Goal: Check status: Check status

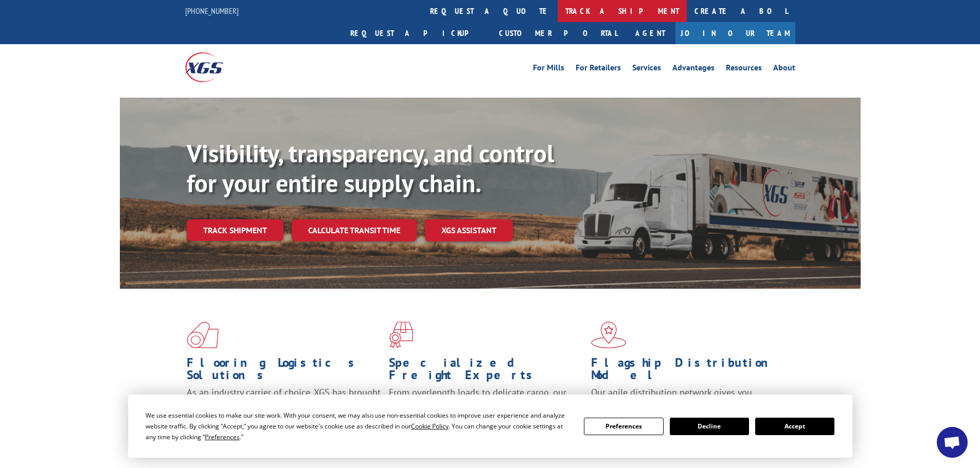
click at [557, 6] on link "track a shipment" at bounding box center [621, 11] width 129 height 22
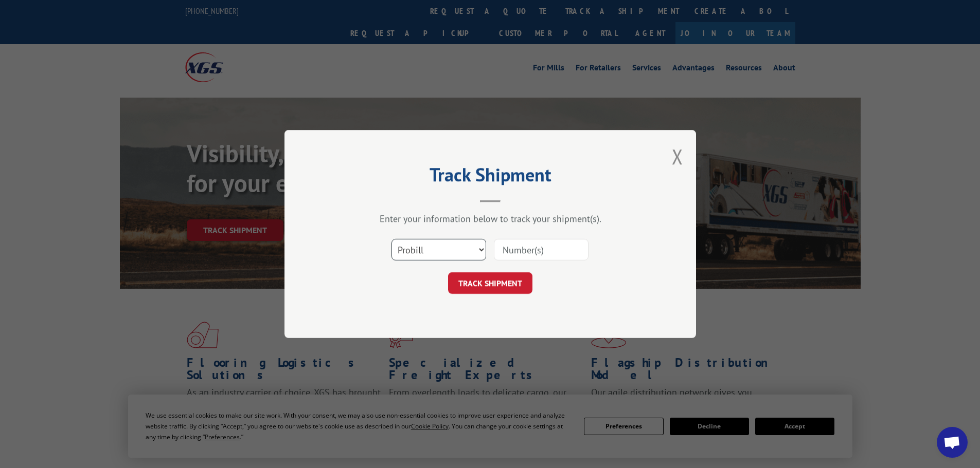
click at [469, 249] on select "Select category... Probill BOL PO" at bounding box center [438, 250] width 95 height 22
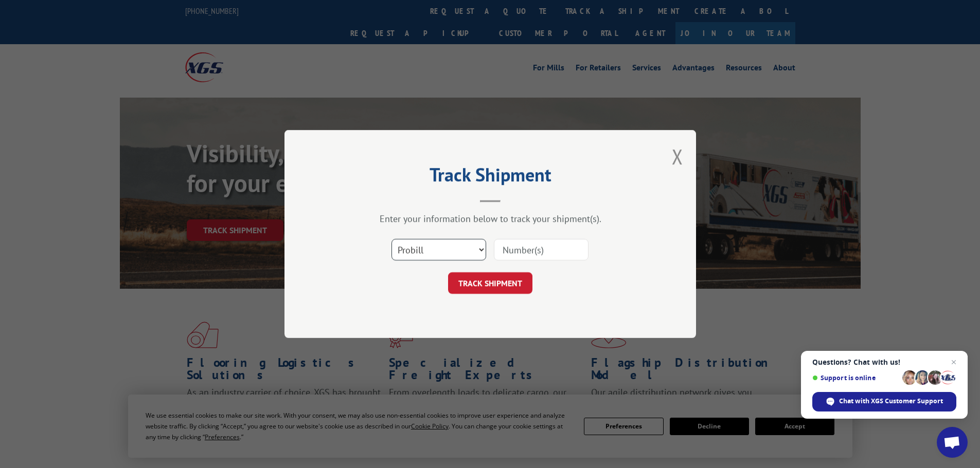
select select "bol"
click at [391, 239] on select "Select category... Probill BOL PO" at bounding box center [438, 250] width 95 height 22
click at [535, 243] on input at bounding box center [541, 250] width 95 height 22
paste input "6100054005"
type input "6100054005"
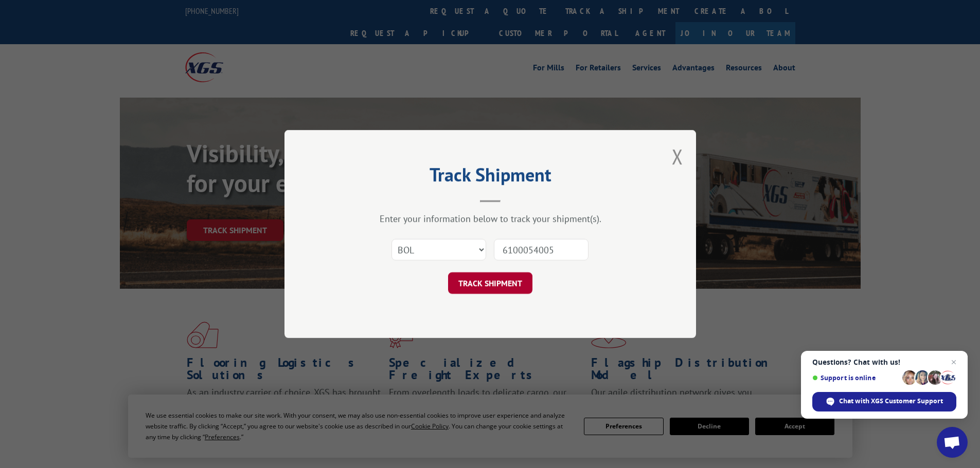
click at [496, 289] on button "TRACK SHIPMENT" at bounding box center [490, 284] width 84 height 22
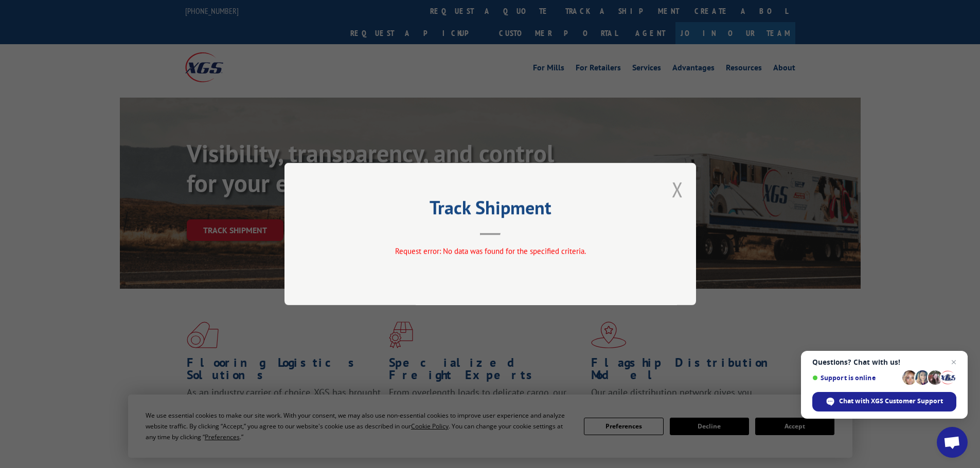
click at [681, 199] on button "Close modal" at bounding box center [677, 189] width 11 height 27
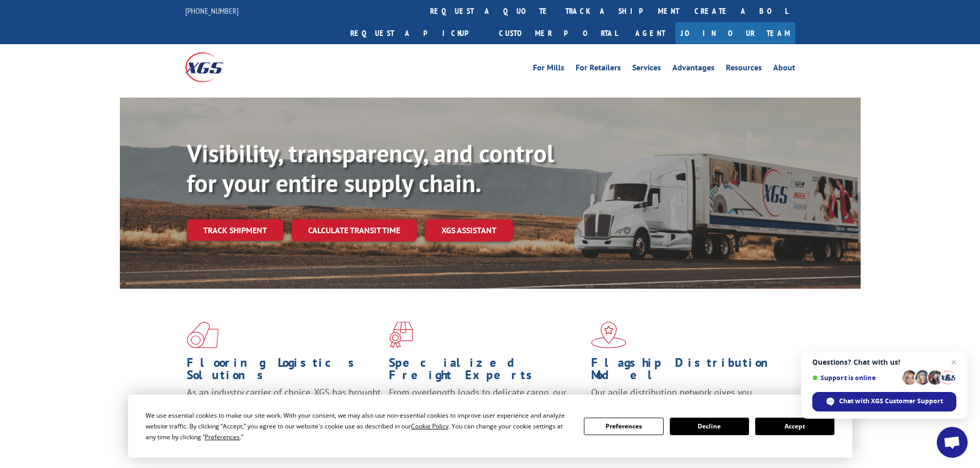
click at [777, 428] on button "Accept" at bounding box center [794, 426] width 79 height 17
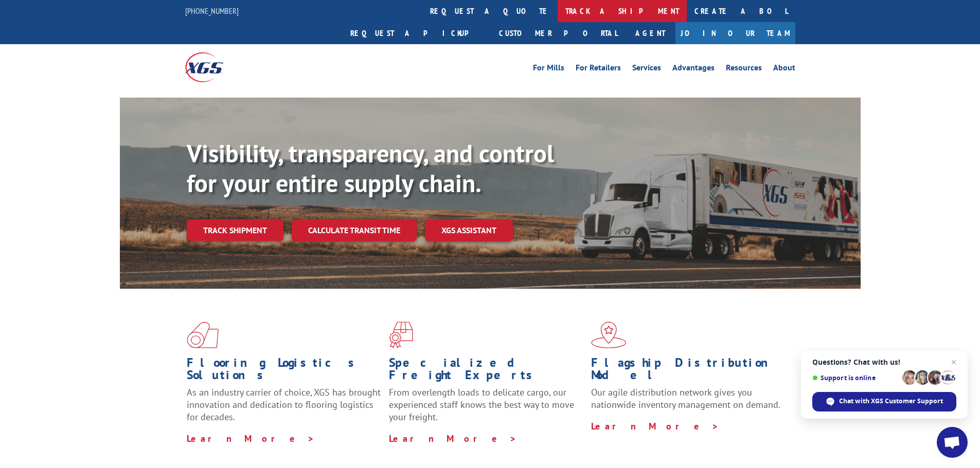
click at [557, 10] on link "track a shipment" at bounding box center [621, 11] width 129 height 22
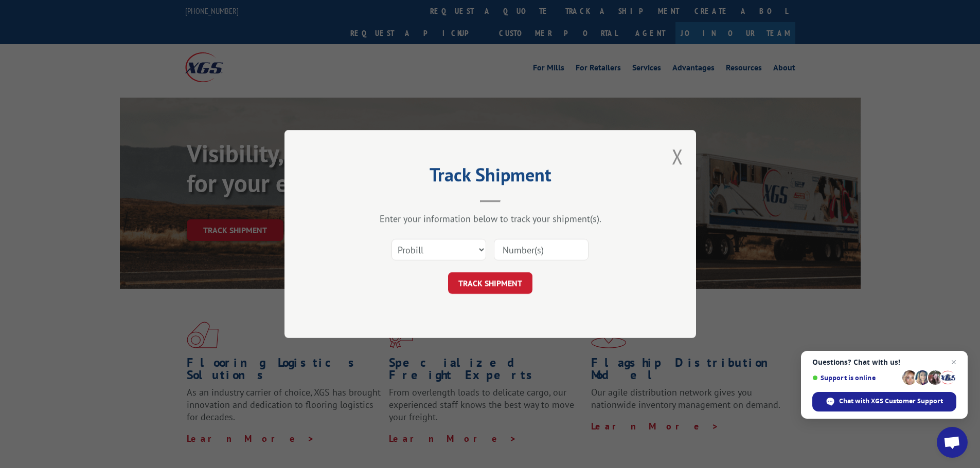
click at [521, 243] on input at bounding box center [541, 250] width 95 height 22
paste input "6100054005"
type input "6100054005"
click at [475, 249] on select "Select category... Probill BOL PO" at bounding box center [438, 250] width 95 height 22
select select "bol"
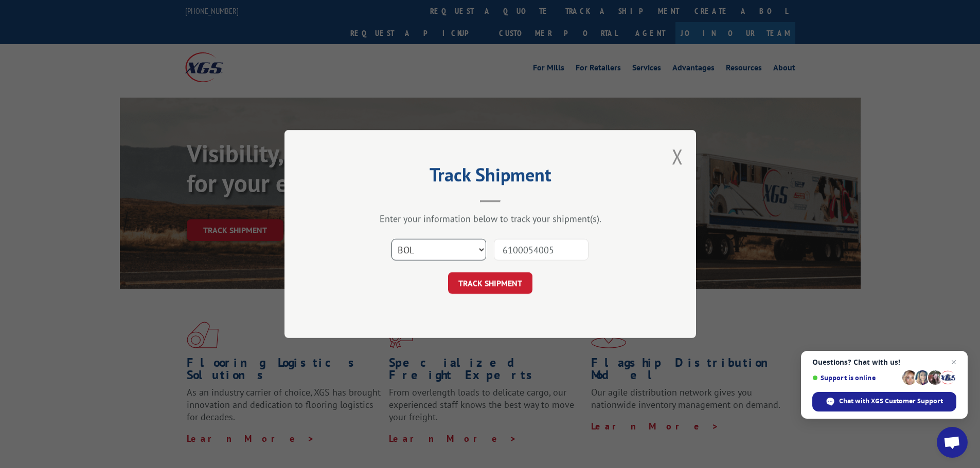
click at [391, 239] on select "Select category... Probill BOL PO" at bounding box center [438, 250] width 95 height 22
click at [467, 287] on button "TRACK SHIPMENT" at bounding box center [490, 284] width 84 height 22
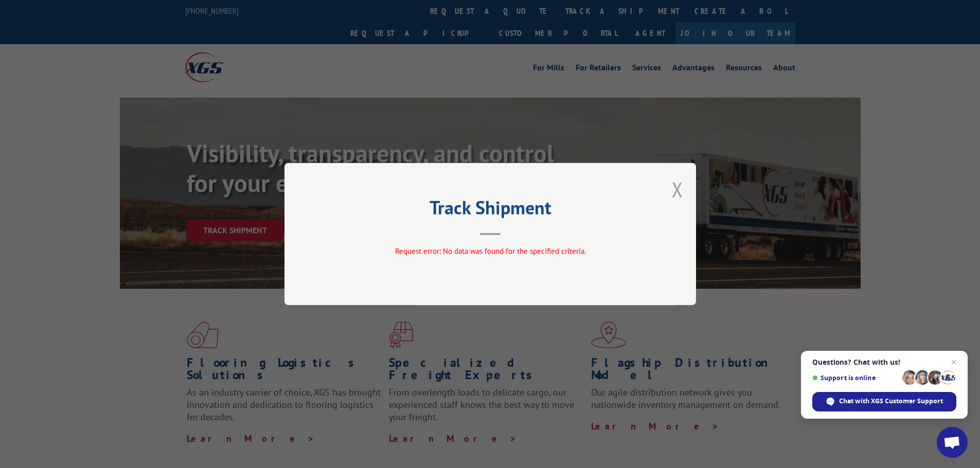
click at [682, 197] on button "Close modal" at bounding box center [677, 189] width 11 height 27
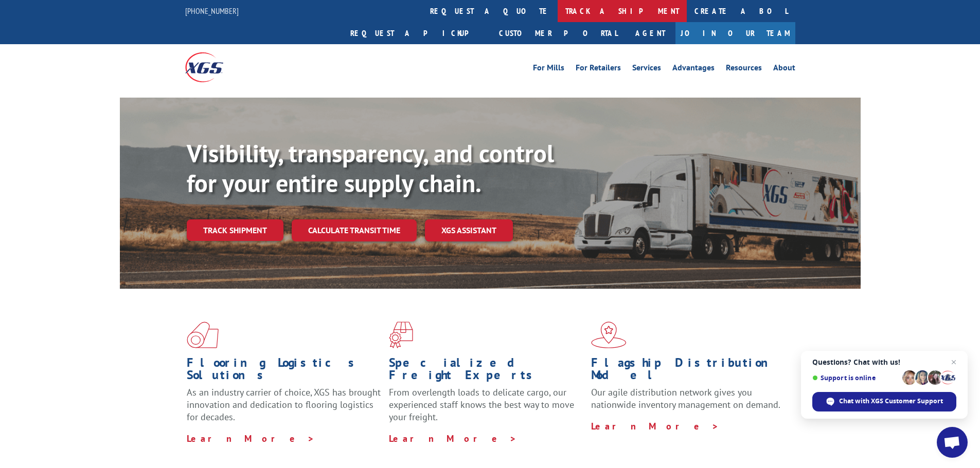
click at [557, 10] on link "track a shipment" at bounding box center [621, 11] width 129 height 22
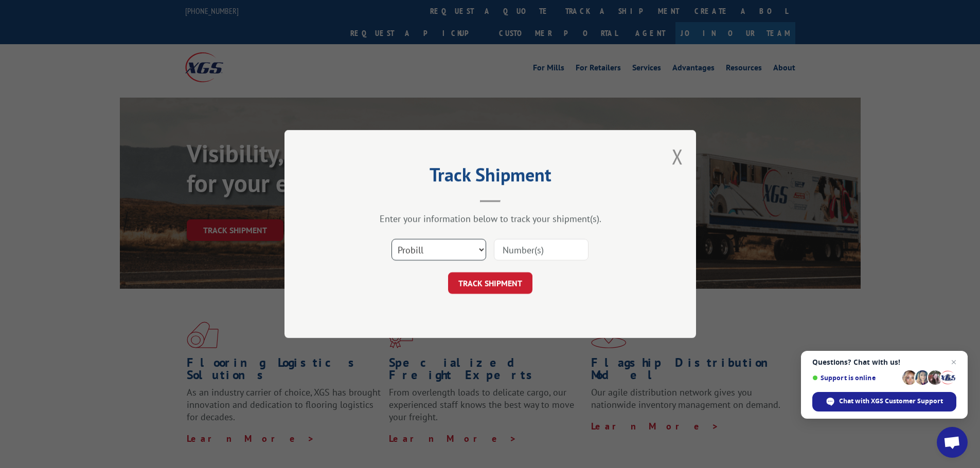
click at [455, 254] on select "Select category... Probill BOL PO" at bounding box center [438, 250] width 95 height 22
click at [391, 239] on select "Select category... Probill BOL PO" at bounding box center [438, 250] width 95 height 22
drag, startPoint x: 483, startPoint y: 249, endPoint x: 474, endPoint y: 259, distance: 13.1
click at [483, 249] on select "Select category... Probill BOL PO" at bounding box center [438, 250] width 95 height 22
select select "probill"
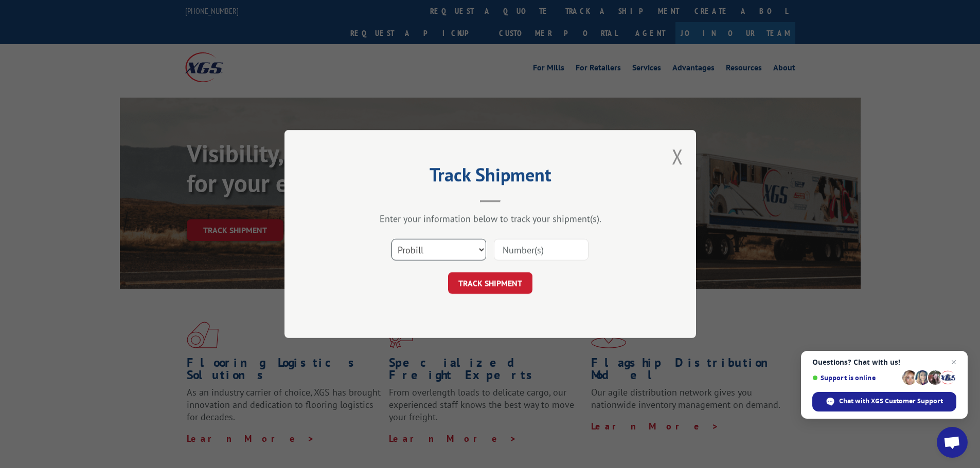
click at [391, 239] on select "Select category... Probill BOL PO" at bounding box center [438, 250] width 95 height 22
click at [544, 248] on input at bounding box center [541, 250] width 95 height 22
paste input "15971188"
type input "15971188"
click at [495, 286] on button "TRACK SHIPMENT" at bounding box center [490, 284] width 84 height 22
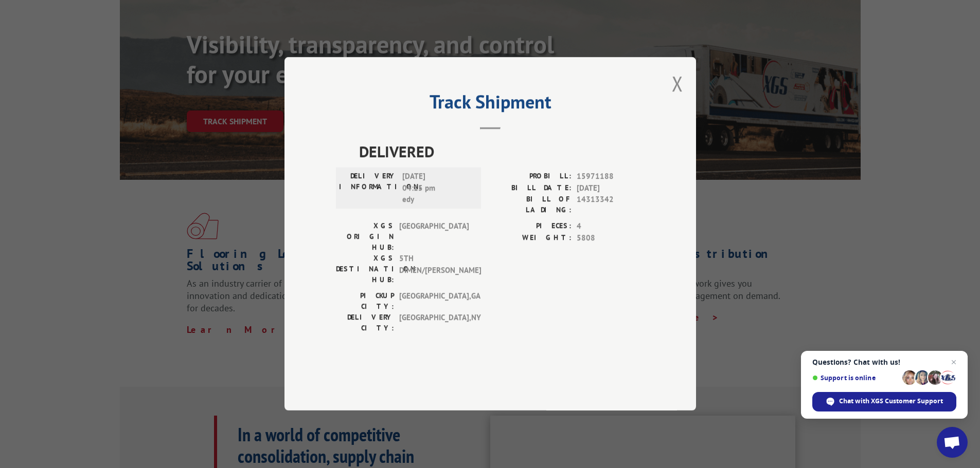
scroll to position [154, 0]
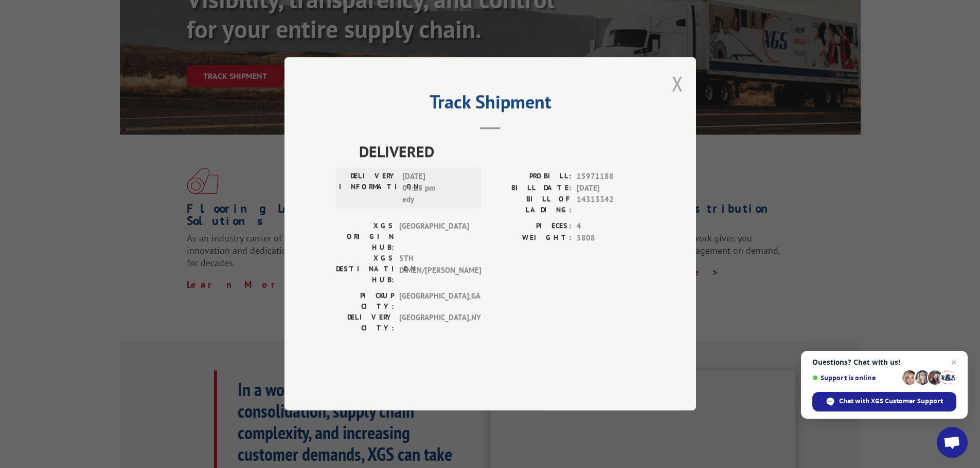
click at [680, 97] on button "Close modal" at bounding box center [677, 83] width 11 height 27
